Goal: Navigation & Orientation: Find specific page/section

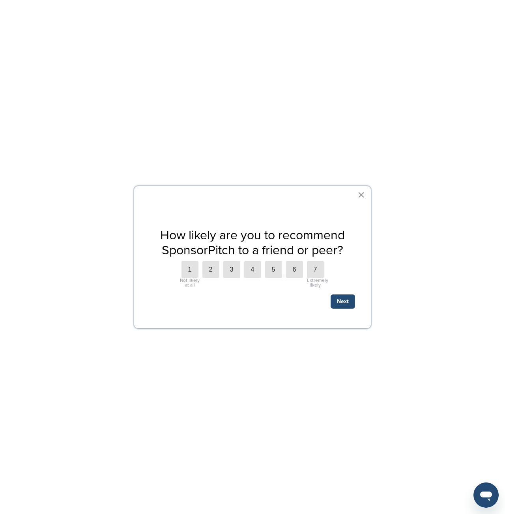
click at [362, 194] on button "×" at bounding box center [360, 195] width 7 height 13
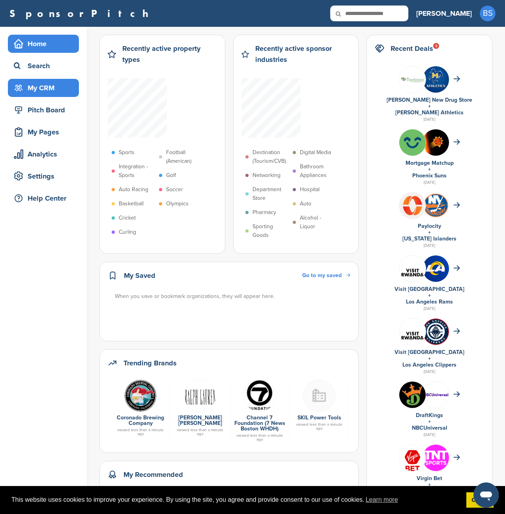
click at [47, 83] on div "My CRM" at bounding box center [45, 88] width 67 height 14
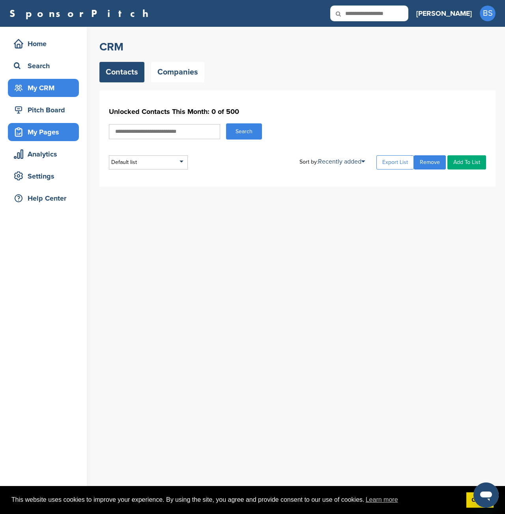
click at [52, 128] on div "My Pages" at bounding box center [45, 132] width 67 height 14
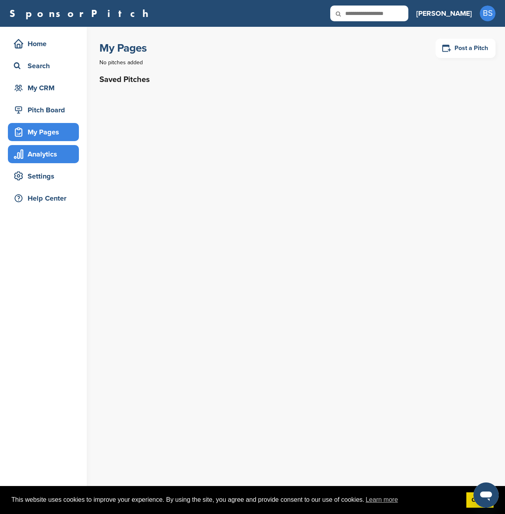
click at [43, 148] on div "Analytics" at bounding box center [45, 154] width 67 height 14
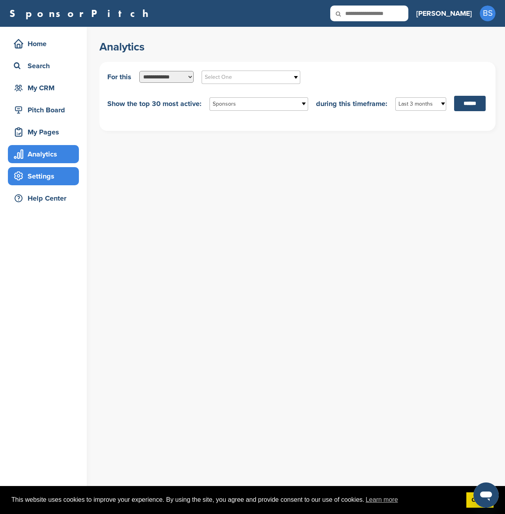
click at [31, 172] on div "Settings" at bounding box center [45, 176] width 67 height 14
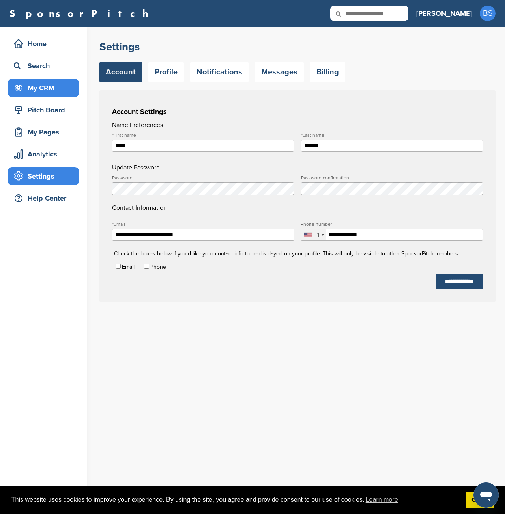
click at [45, 94] on div "My CRM" at bounding box center [45, 88] width 67 height 14
